Goal: Task Accomplishment & Management: Use online tool/utility

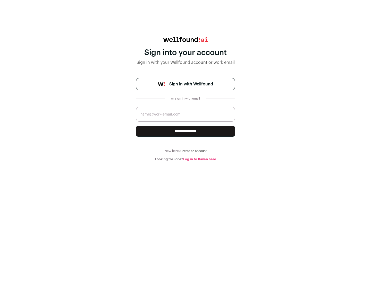
click at [191, 84] on span "Sign in with Wellfound" at bounding box center [191, 84] width 44 height 6
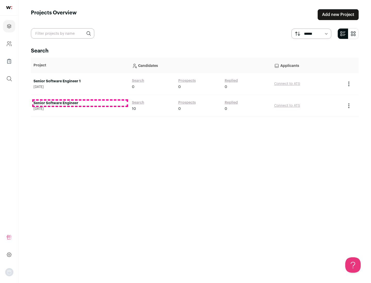
click at [80, 103] on link "Senior Software Engineer" at bounding box center [79, 103] width 93 height 5
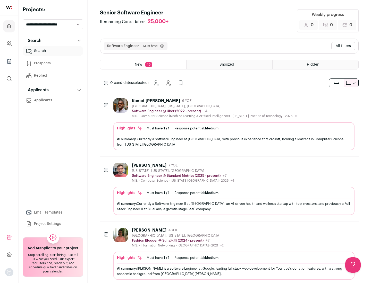
click at [229, 124] on div "Highlights Must have: 1 / 1 How many must haves have been fulfilled? | Response…" at bounding box center [233, 136] width 241 height 28
